Goal: Complete application form: Complete application form

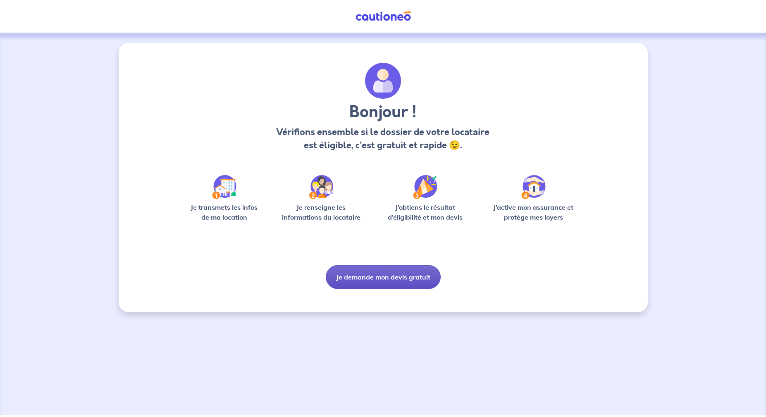
click at [379, 277] on button "Je demande mon devis gratuit" at bounding box center [383, 277] width 115 height 24
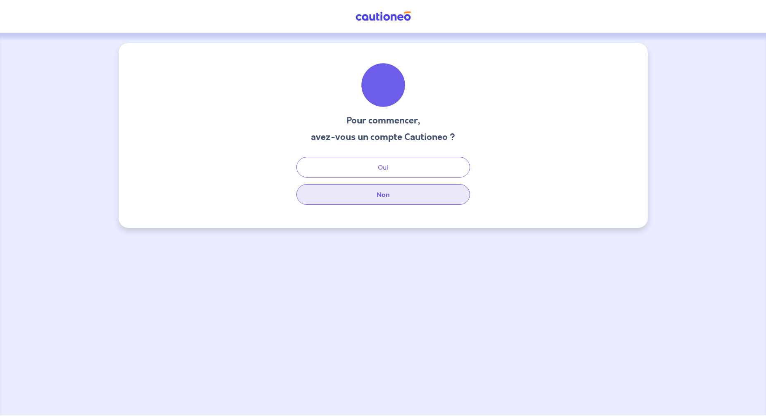
click at [386, 193] on button "Non" at bounding box center [383, 194] width 174 height 21
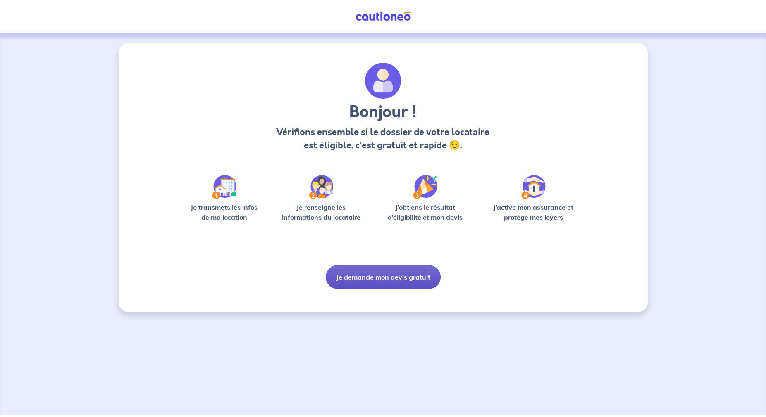
click at [374, 281] on button "Je demande mon devis gratuit" at bounding box center [383, 277] width 115 height 24
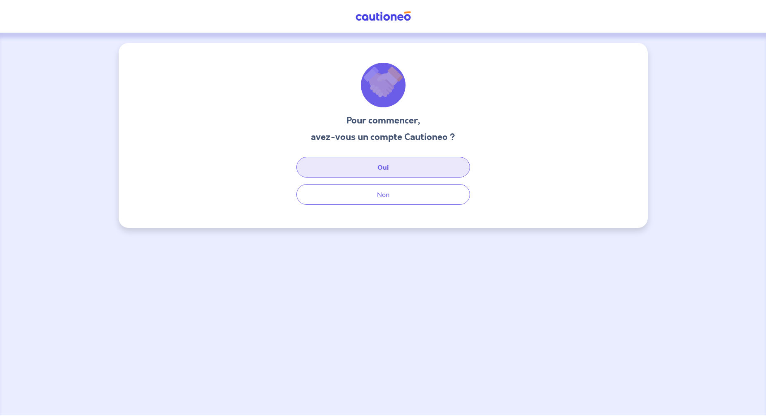
click at [385, 169] on button "Oui" at bounding box center [383, 167] width 174 height 21
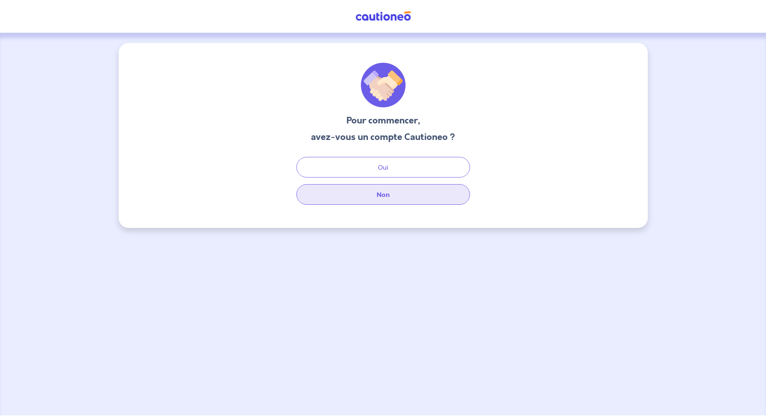
click at [357, 189] on button "Non" at bounding box center [383, 194] width 174 height 21
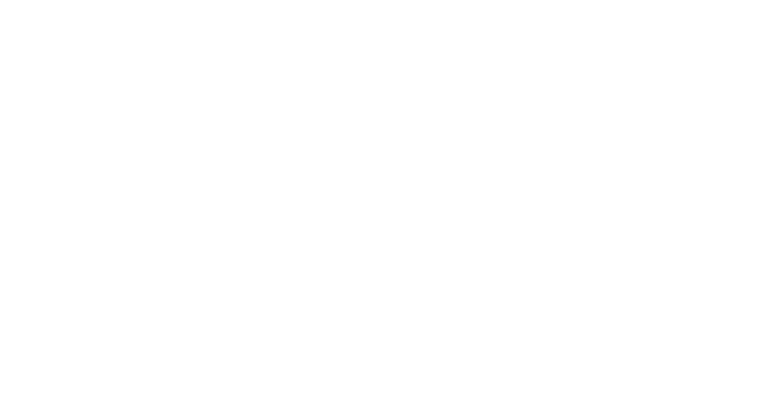
select select "FR"
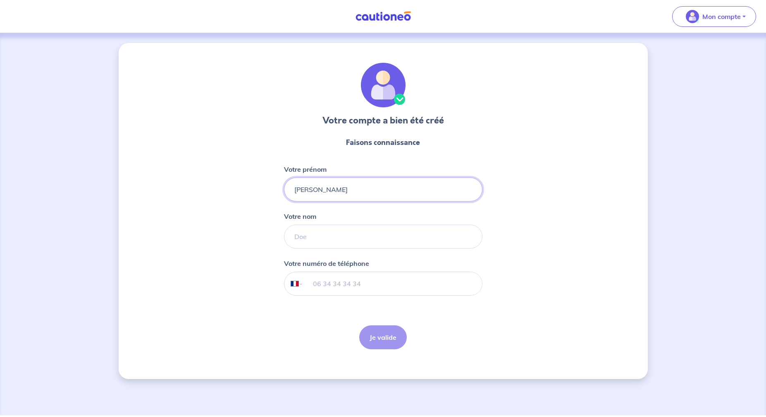
type input "[PERSON_NAME]"
type input "vigne"
click at [330, 236] on input "vigne" at bounding box center [383, 237] width 198 height 24
type input "vigneau"
type input "06 69 28 06 30"
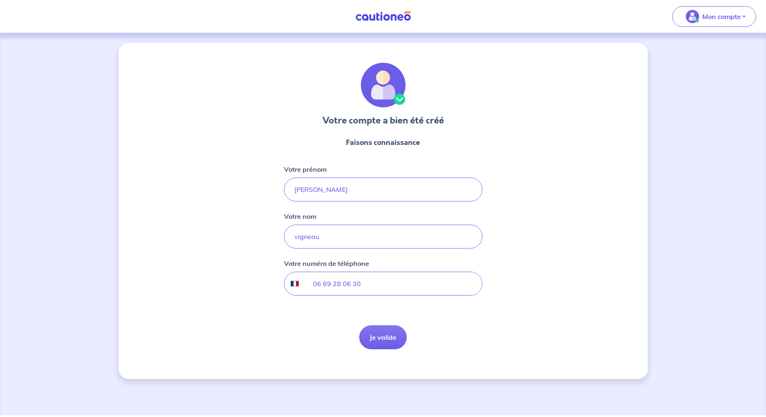
click at [392, 339] on button "Je valide" at bounding box center [383, 338] width 48 height 24
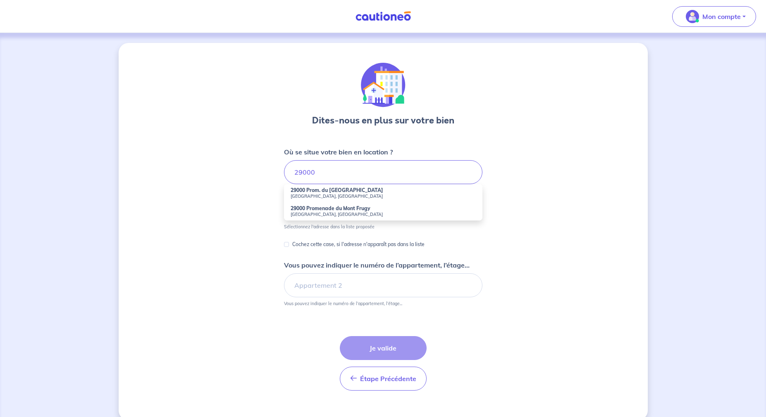
click at [241, 214] on div "Dites-nous en plus sur votre bien Où se situe votre bien en location ? 29000 29…" at bounding box center [383, 232] width 529 height 378
drag, startPoint x: 322, startPoint y: 173, endPoint x: 272, endPoint y: 171, distance: 49.6
click at [272, 170] on div "Dites-nous en plus sur votre bien Où se situe votre bien en location ? 29000 29…" at bounding box center [383, 232] width 529 height 378
click at [323, 192] on strong "29000 Prom. du [GEOGRAPHIC_DATA]" at bounding box center [337, 190] width 93 height 6
type input "29000 Prom. du [GEOGRAPHIC_DATA], [GEOGRAPHIC_DATA], [GEOGRAPHIC_DATA]"
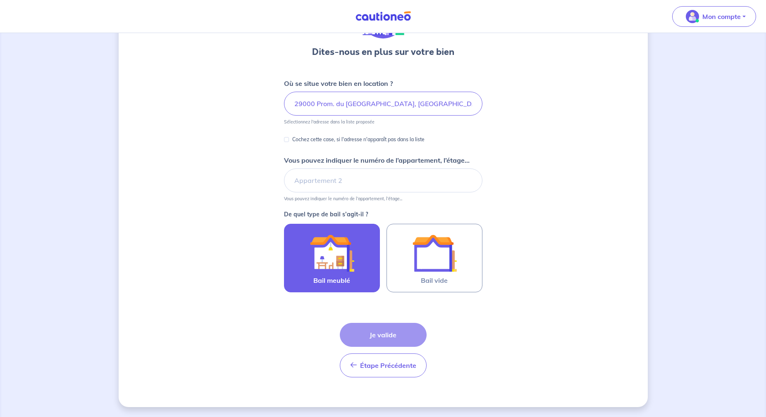
scroll to position [69, 0]
click at [336, 260] on img at bounding box center [332, 253] width 45 height 45
click at [0, 0] on input "Bail meublé" at bounding box center [0, 0] width 0 height 0
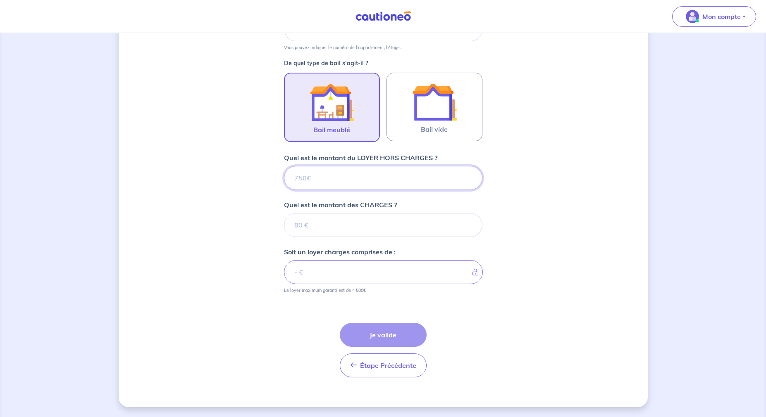
scroll to position [220, 0]
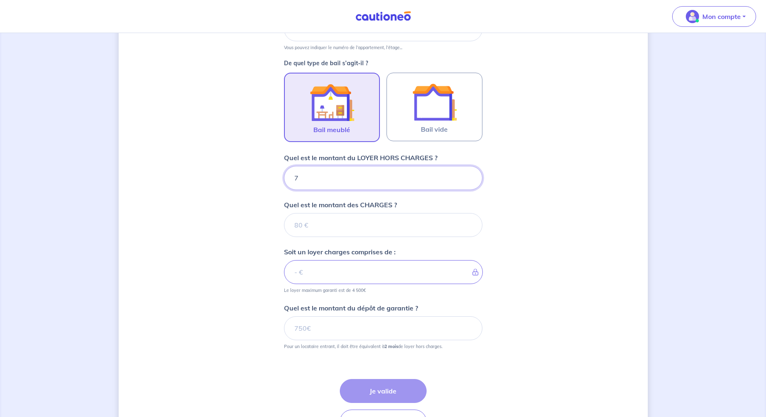
type input "75"
type input "750"
click at [341, 222] on input "Quel est le montant des CHARGES ?" at bounding box center [383, 225] width 198 height 24
type input "30"
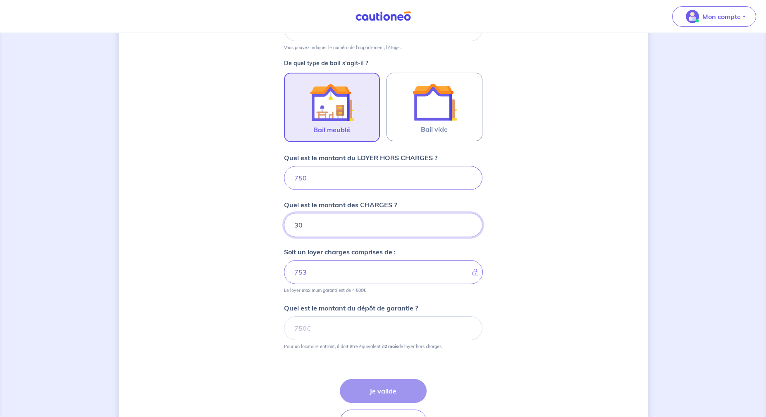
type input "780"
type input "30"
click at [257, 241] on div "Dites-nous en plus sur votre bien Où se situe votre bien en location ? 29000 Pr…" at bounding box center [383, 143] width 529 height 641
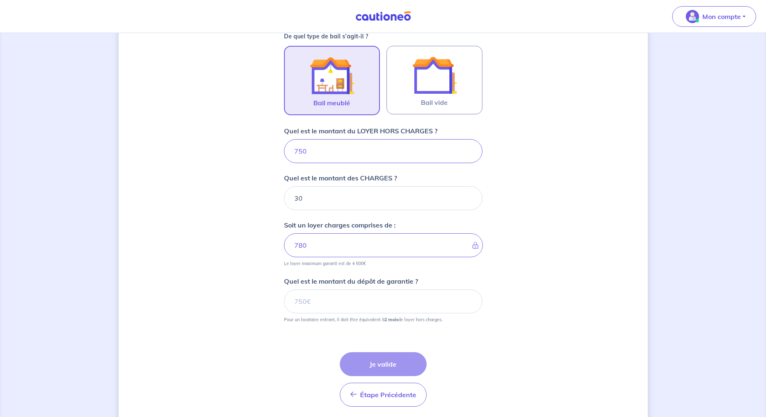
scroll to position [260, 0]
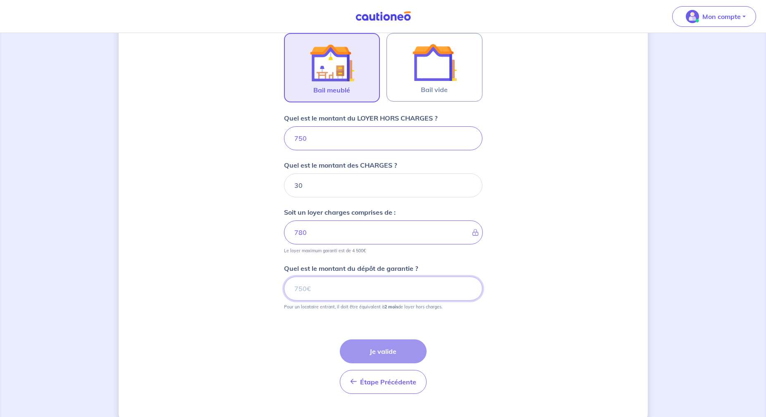
click at [306, 284] on input "Quel est le montant du dépôt de garantie ?" at bounding box center [383, 289] width 198 height 24
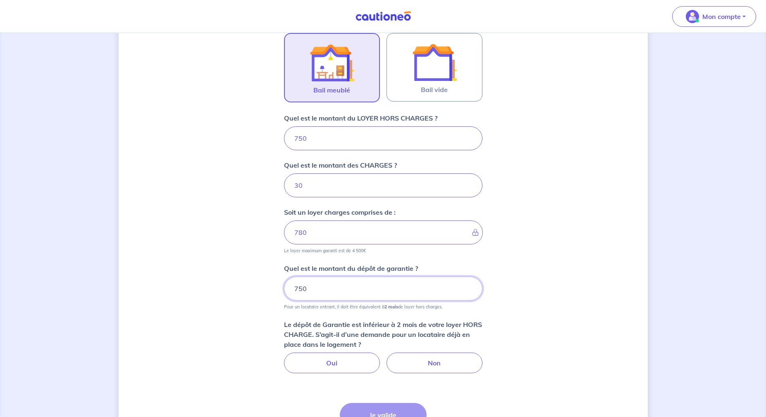
type input "750"
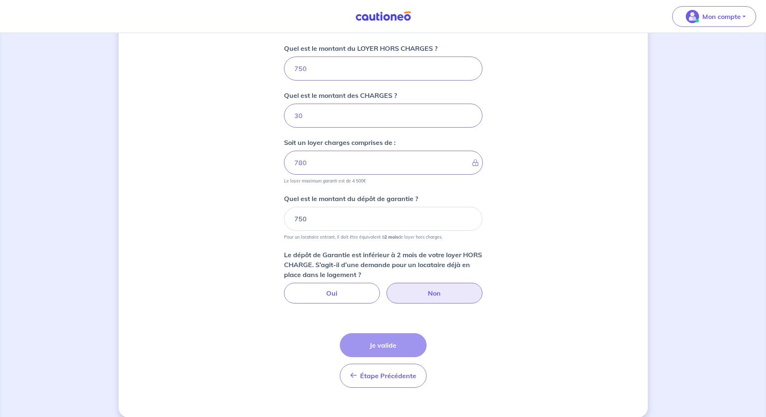
scroll to position [334, 0]
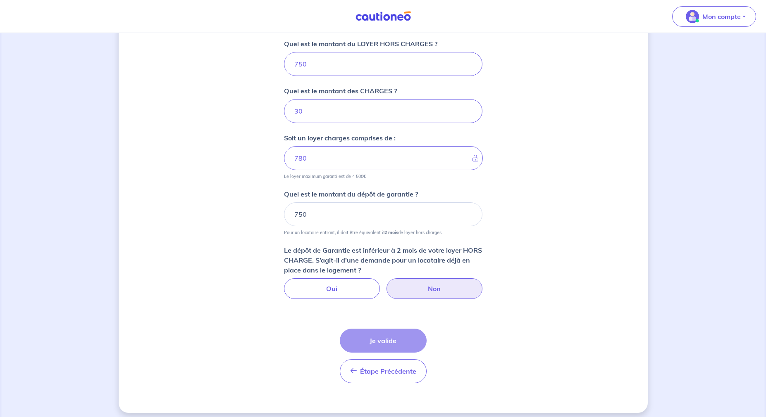
click at [437, 289] on label "Non" at bounding box center [434, 289] width 96 height 21
click at [386, 284] on input "Non" at bounding box center [382, 281] width 5 height 5
radio input "true"
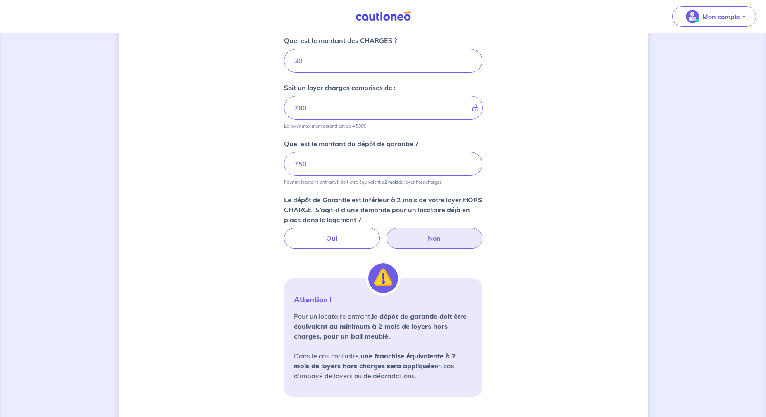
scroll to position [384, 0]
click at [337, 168] on input "750" at bounding box center [383, 165] width 198 height 24
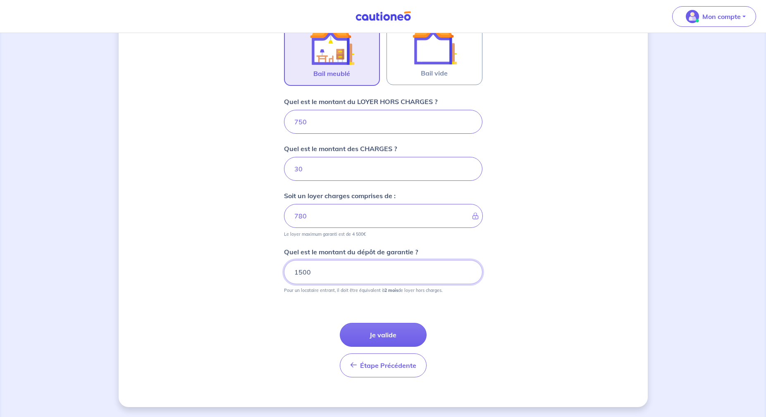
type input "1500"
click at [394, 339] on button "Je valide" at bounding box center [383, 335] width 87 height 24
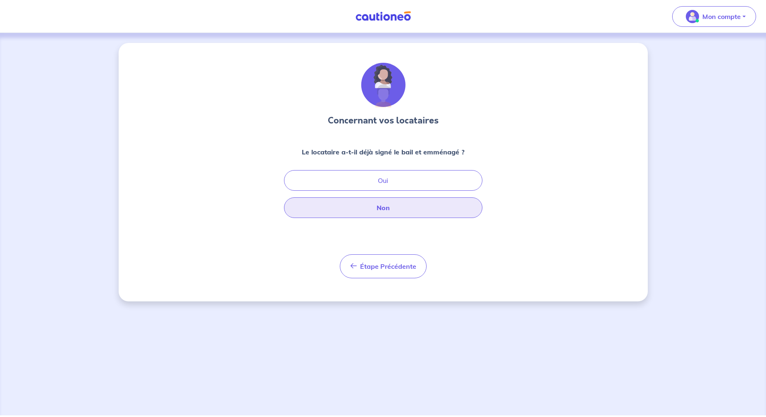
click at [396, 209] on button "Non" at bounding box center [383, 208] width 198 height 21
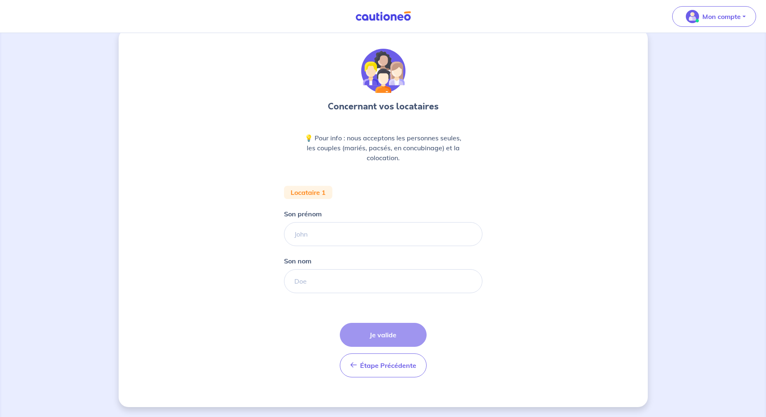
scroll to position [14, 0]
click at [347, 235] on input "Son prénom" at bounding box center [383, 234] width 198 height 24
type input "Jean"
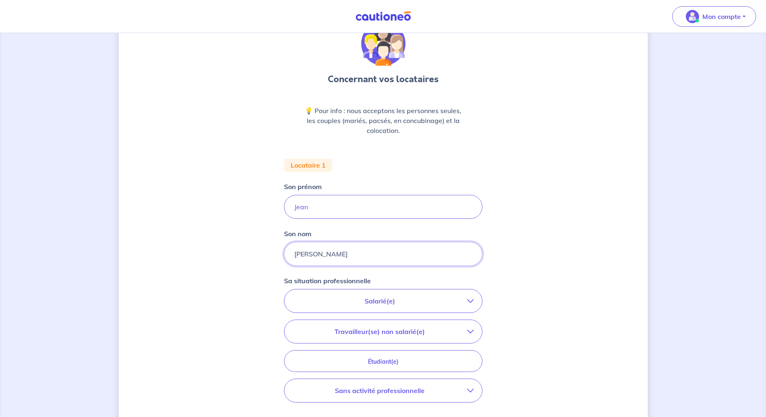
scroll to position [50, 0]
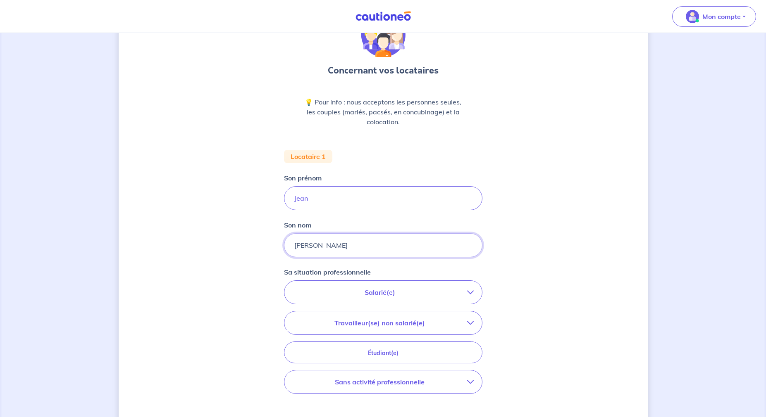
type input "[PERSON_NAME]"
click at [421, 289] on p "Salarié(e)" at bounding box center [380, 293] width 174 height 10
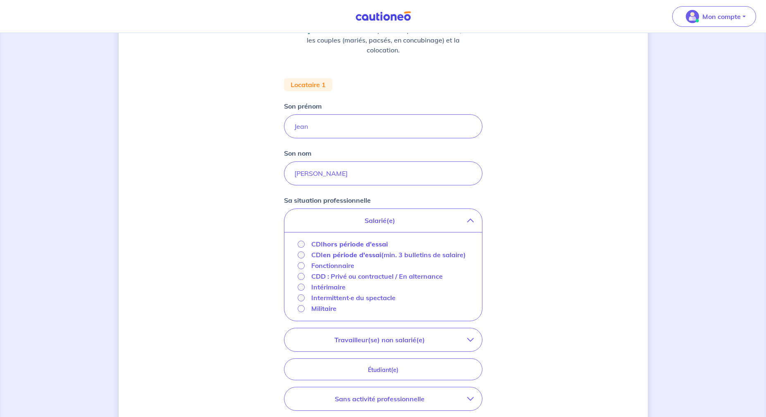
scroll to position [122, 0]
click at [320, 252] on p "CDI en période d'essai (min. 3 bulletins de salaire)" at bounding box center [388, 255] width 155 height 10
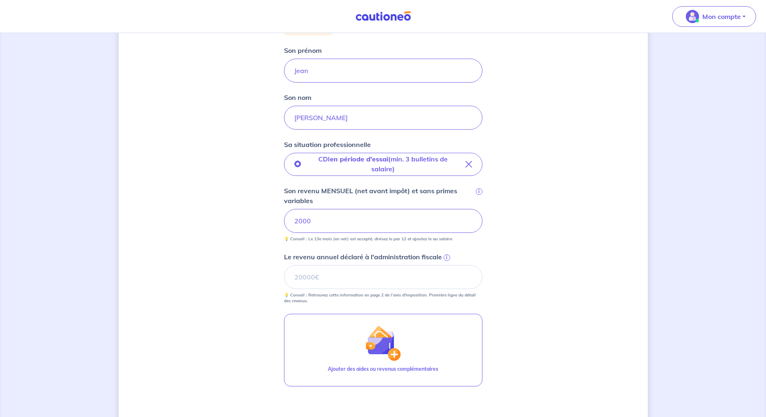
scroll to position [179, 0]
click at [431, 282] on input "Le revenu annuel déclaré à l'administration fiscale i" at bounding box center [383, 276] width 198 height 24
type input "30000"
click at [534, 314] on div "Concernant vos locataires 💡 Pour info : nous acceptons les personnes seules, le…" at bounding box center [383, 187] width 529 height 646
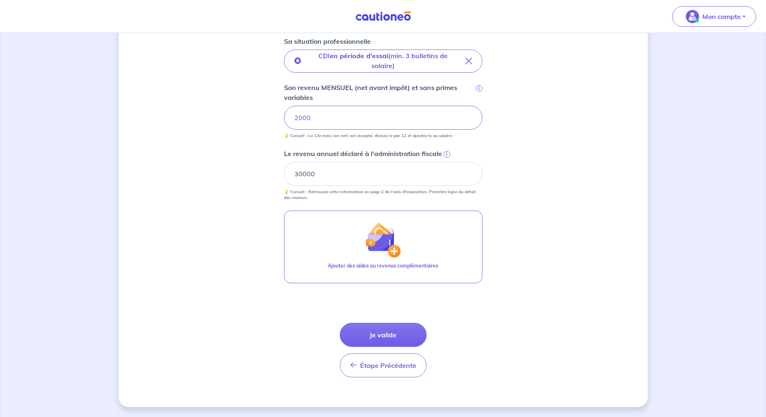
scroll to position [281, 0]
click at [400, 332] on button "Je valide" at bounding box center [383, 335] width 87 height 24
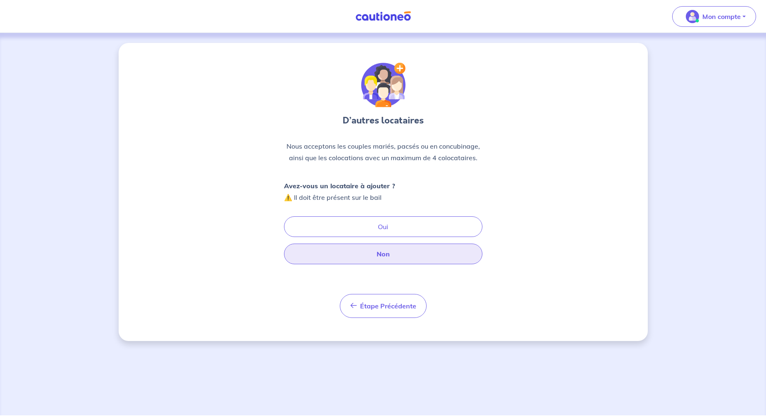
click at [388, 254] on button "Non" at bounding box center [383, 254] width 198 height 21
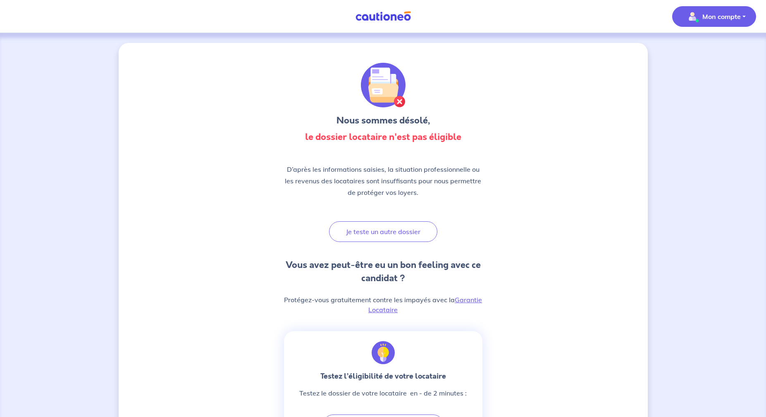
click at [741, 14] on button "Mon compte" at bounding box center [714, 16] width 84 height 21
